Goal: Task Accomplishment & Management: Complete application form

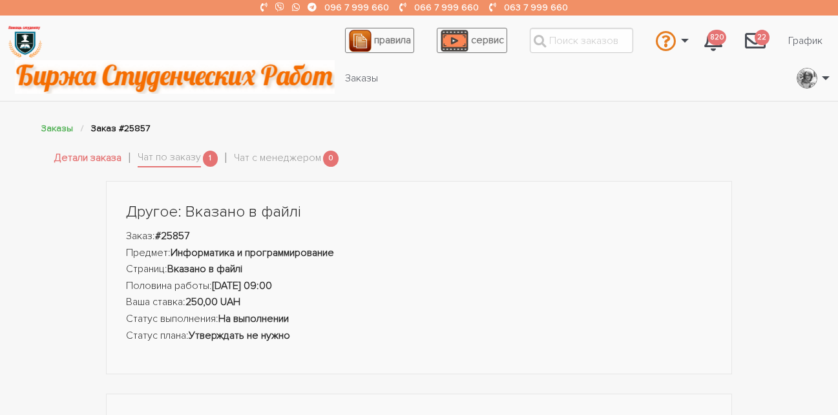
scroll to position [711, 0]
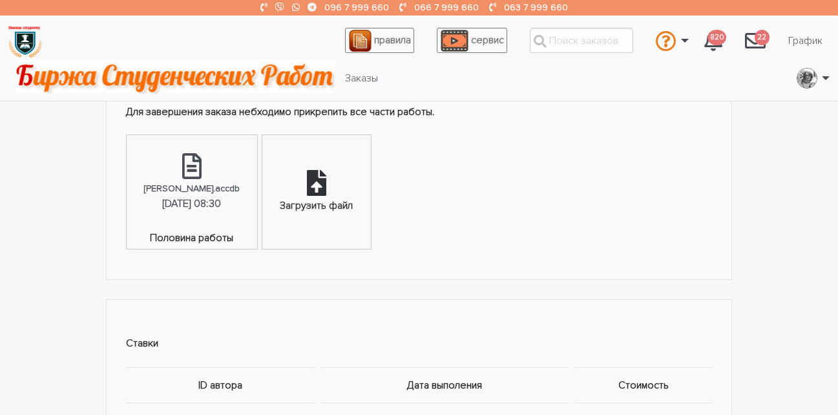
click at [326, 202] on div "Загрузить файл" at bounding box center [316, 206] width 73 height 17
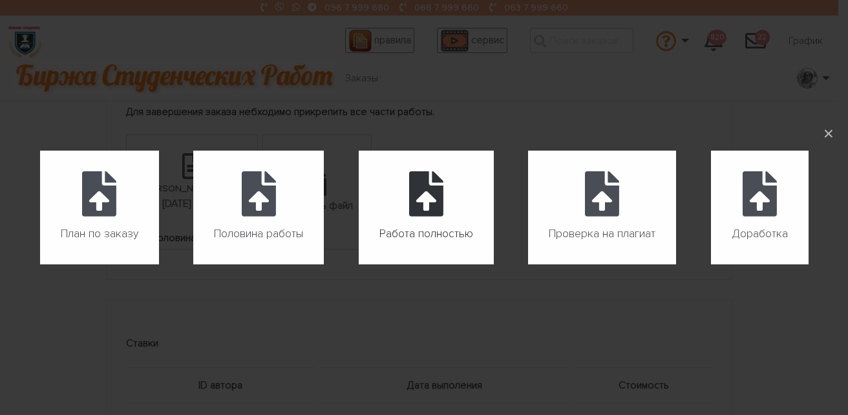
click at [439, 225] on span "Работа полностью" at bounding box center [426, 234] width 94 height 21
click at [359, 264] on input "Работа полностью" at bounding box center [359, 264] width 1 height 1
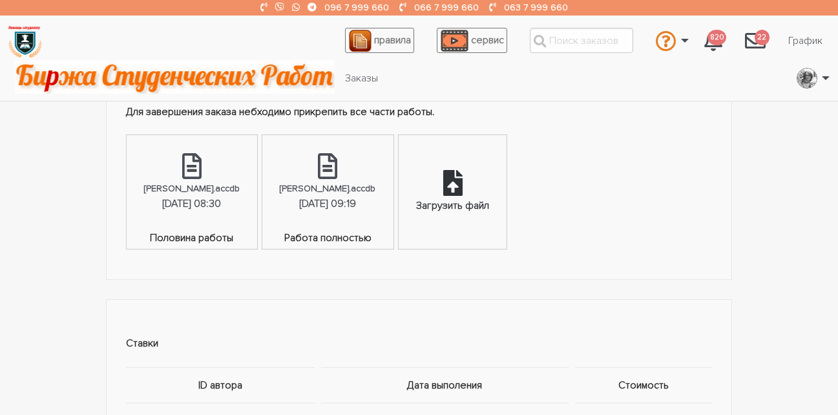
click at [460, 182] on icon at bounding box center [452, 183] width 19 height 26
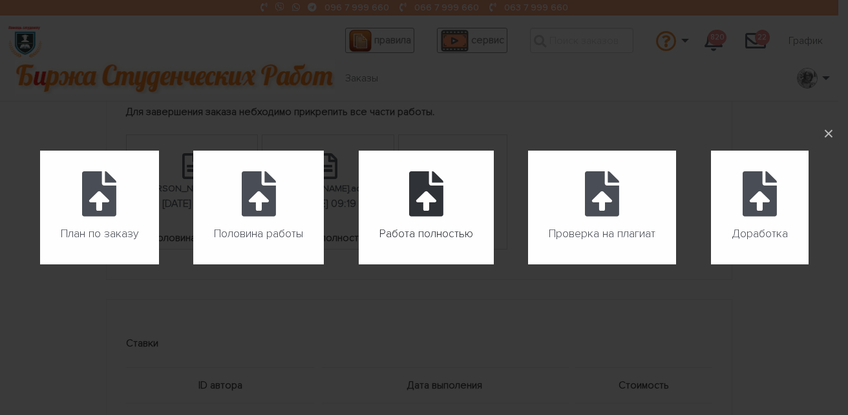
click at [431, 208] on icon at bounding box center [426, 193] width 34 height 45
click at [359, 264] on input "Работа полностью" at bounding box center [359, 264] width 1 height 1
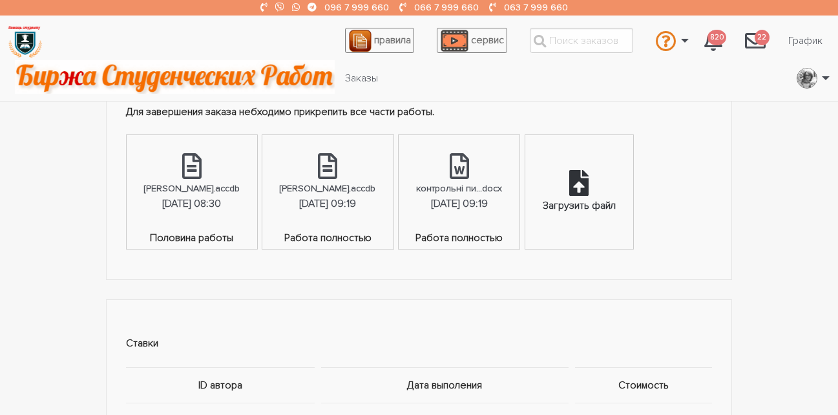
click at [579, 185] on div "Загрузить файл" at bounding box center [579, 191] width 108 height 113
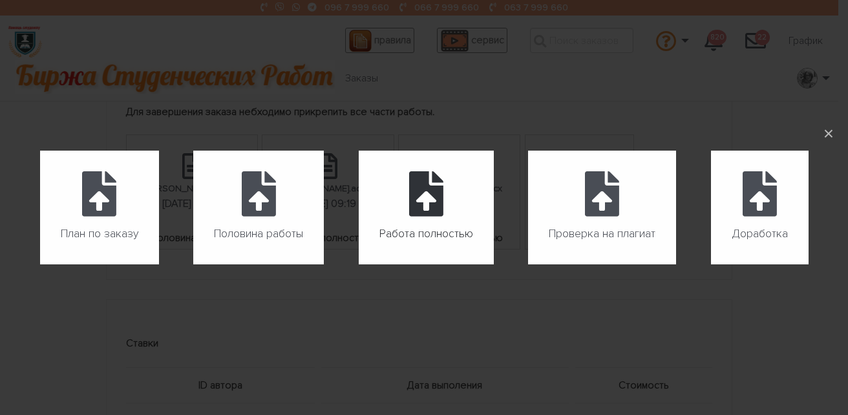
click at [427, 211] on icon at bounding box center [426, 193] width 34 height 45
click at [359, 264] on input "Работа полностью" at bounding box center [359, 264] width 1 height 1
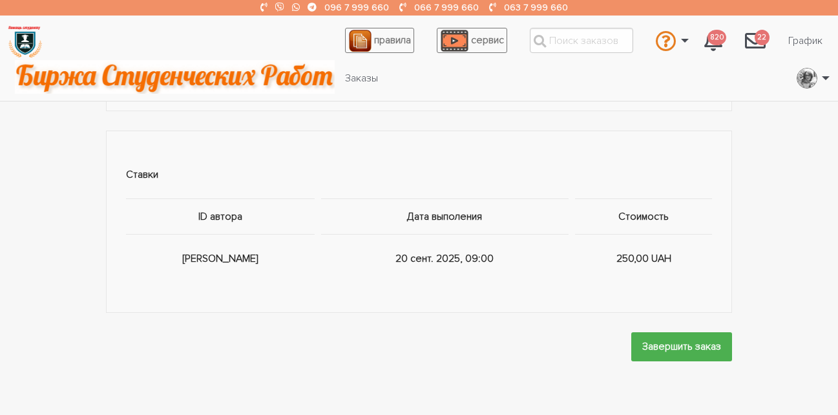
scroll to position [969, 0]
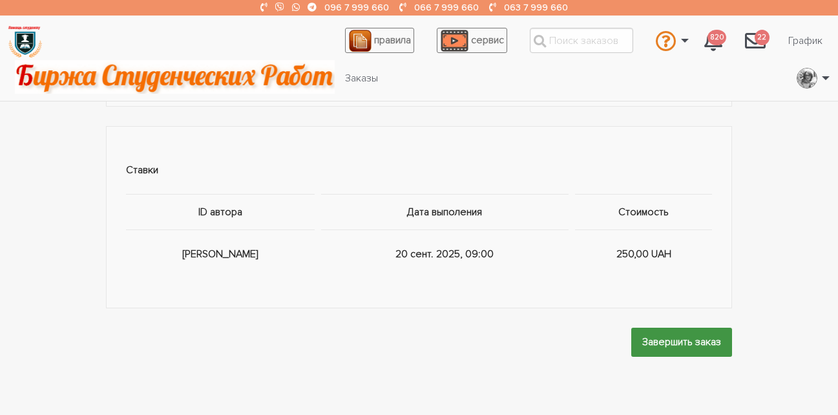
click at [688, 346] on input "Завершить заказ" at bounding box center [681, 342] width 101 height 29
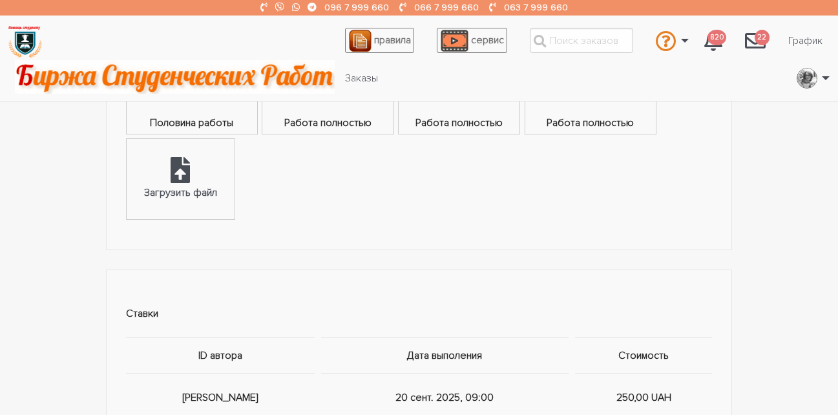
scroll to position [775, 0]
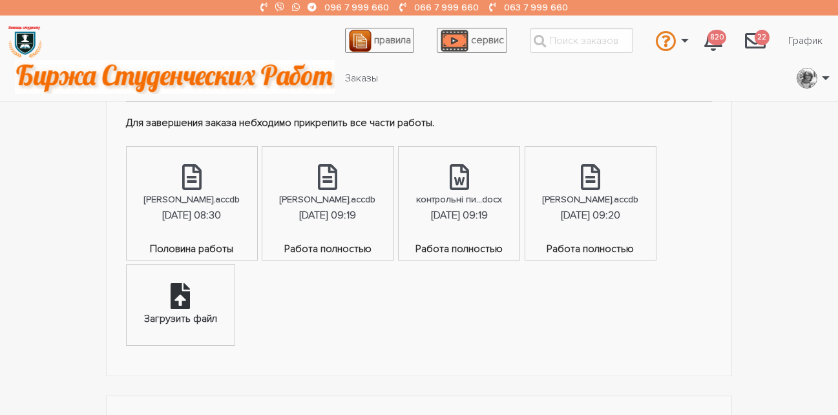
click at [191, 304] on div "Загрузить файл" at bounding box center [181, 305] width 108 height 80
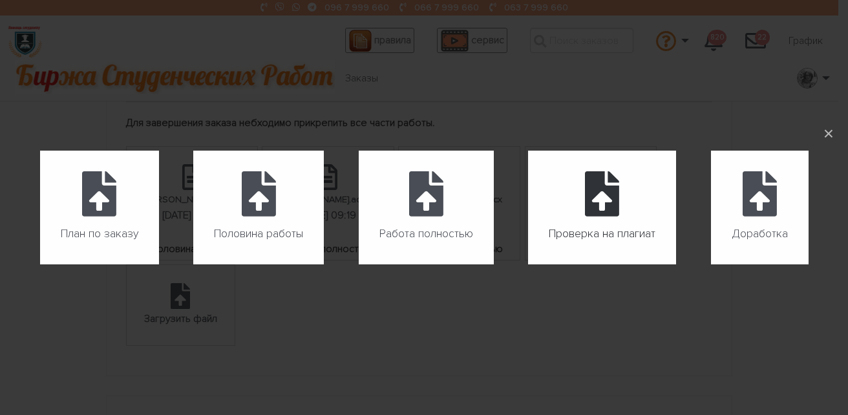
click at [637, 210] on label "Проверка на плагиат" at bounding box center [602, 208] width 148 height 114
click at [528, 264] on input "Проверка на плагиат" at bounding box center [528, 264] width 1 height 1
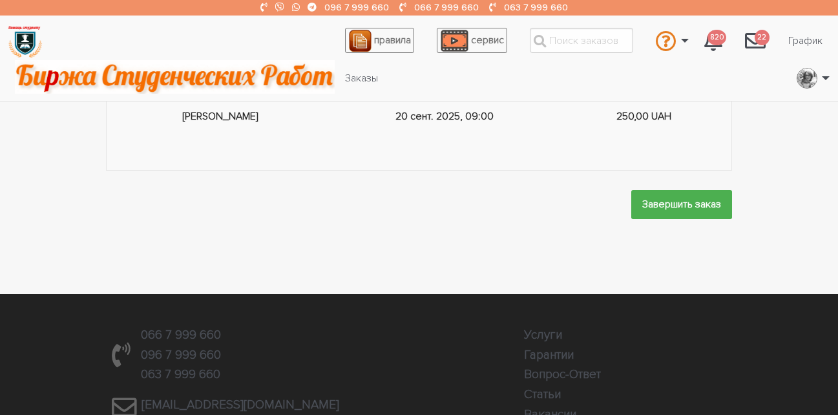
scroll to position [1227, 0]
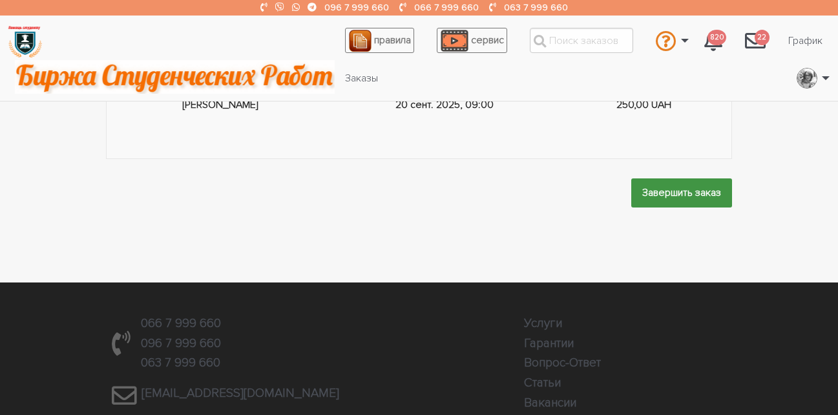
click at [693, 189] on input "Завершить заказ" at bounding box center [681, 192] width 101 height 29
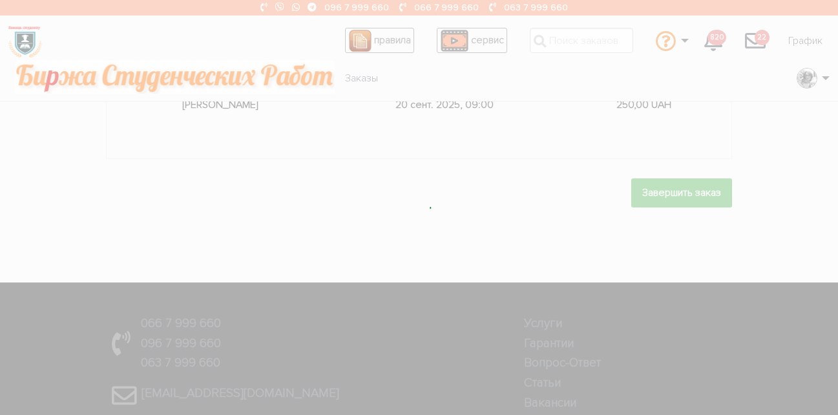
scroll to position [0, 0]
